Goal: Task Accomplishment & Management: Use online tool/utility

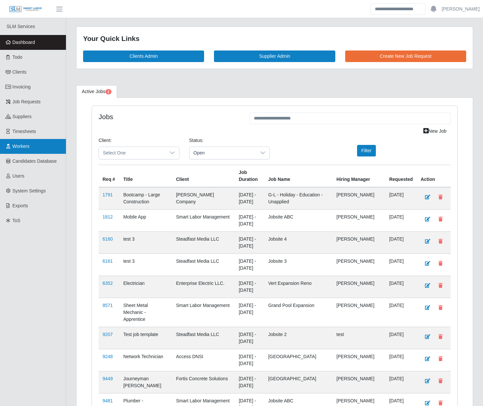
click at [25, 144] on span "Workers" at bounding box center [21, 145] width 17 height 5
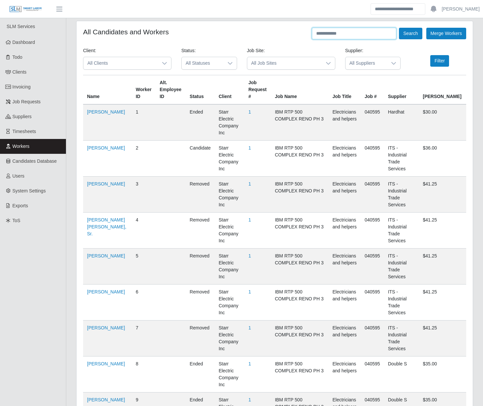
click at [356, 34] on input "text" at bounding box center [354, 34] width 84 height 12
click at [399, 28] on button "Search" at bounding box center [410, 34] width 23 height 12
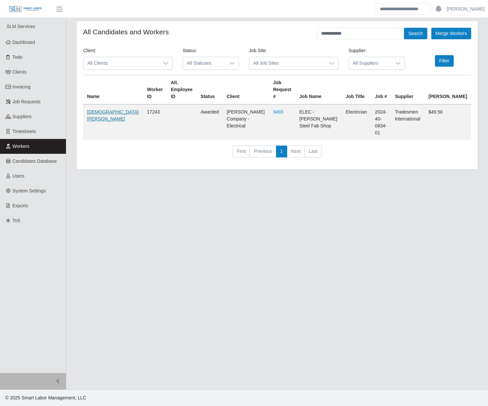
click at [94, 111] on link "[DEMOGRAPHIC_DATA][PERSON_NAME]" at bounding box center [113, 115] width 52 height 12
drag, startPoint x: 330, startPoint y: 35, endPoint x: 320, endPoint y: 36, distance: 10.0
click at [320, 36] on input "**********" at bounding box center [359, 34] width 84 height 12
click at [404, 28] on button "Search" at bounding box center [415, 34] width 23 height 12
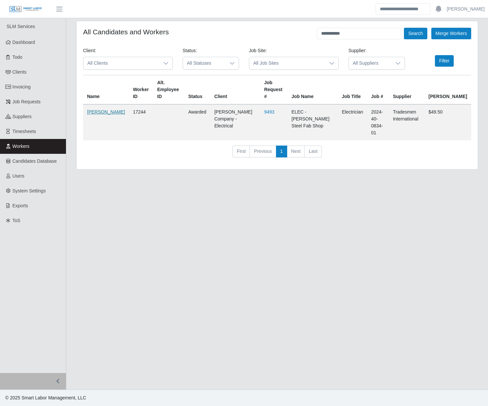
click at [91, 111] on link "Rene Aponte" at bounding box center [106, 111] width 38 height 5
drag, startPoint x: 360, startPoint y: 34, endPoint x: 307, endPoint y: 34, distance: 52.7
click at [307, 34] on div "**********" at bounding box center [277, 34] width 388 height 12
type input "******"
click at [404, 28] on button "Search" at bounding box center [415, 34] width 23 height 12
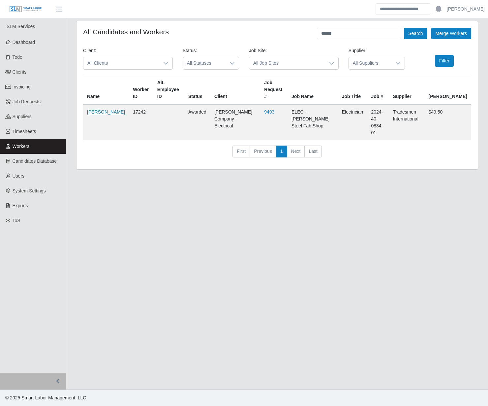
click at [92, 112] on link "Jerson Ramirez" at bounding box center [106, 111] width 38 height 5
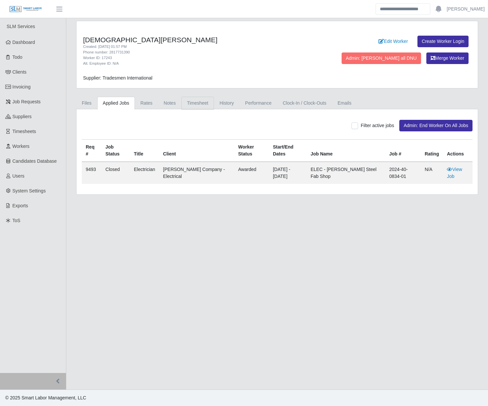
click at [187, 101] on link "Timesheet" at bounding box center [197, 103] width 33 height 13
click at [191, 101] on link "Timesheet" at bounding box center [197, 103] width 33 height 13
click at [192, 106] on link "Timesheet" at bounding box center [197, 103] width 33 height 13
